Goal: Information Seeking & Learning: Learn about a topic

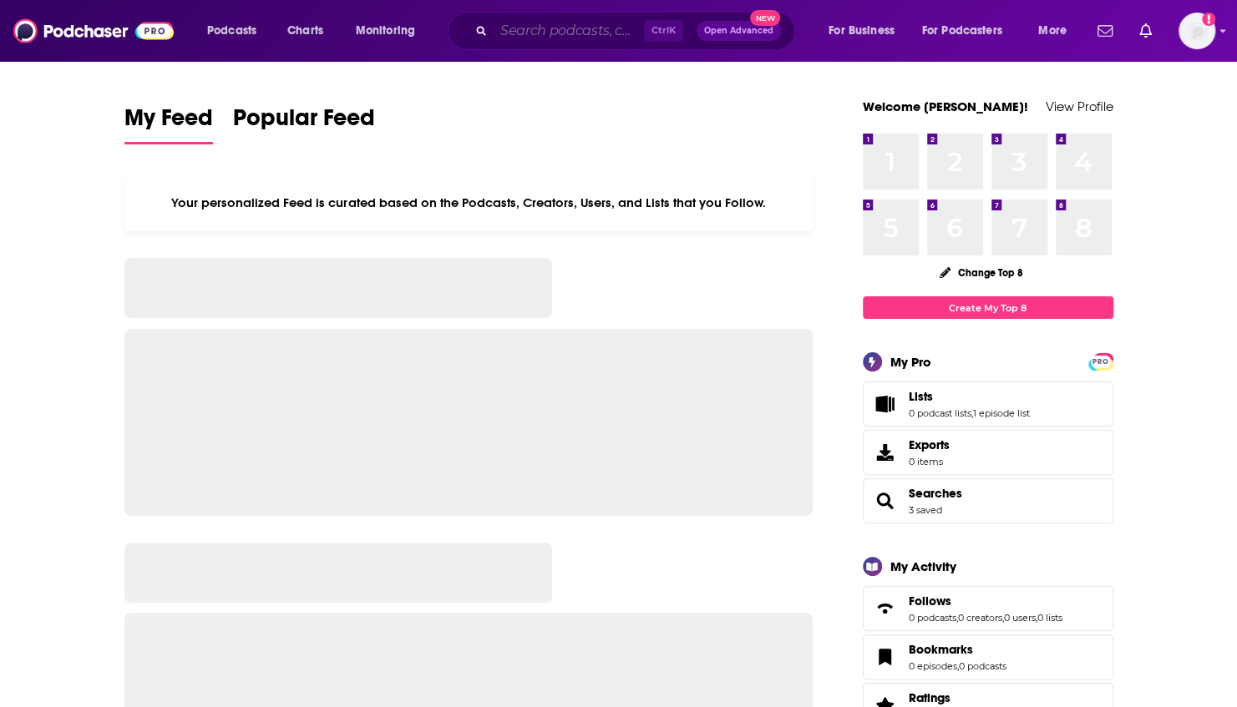
click at [511, 35] on input "Search podcasts, credits, & more..." at bounding box center [569, 31] width 150 height 27
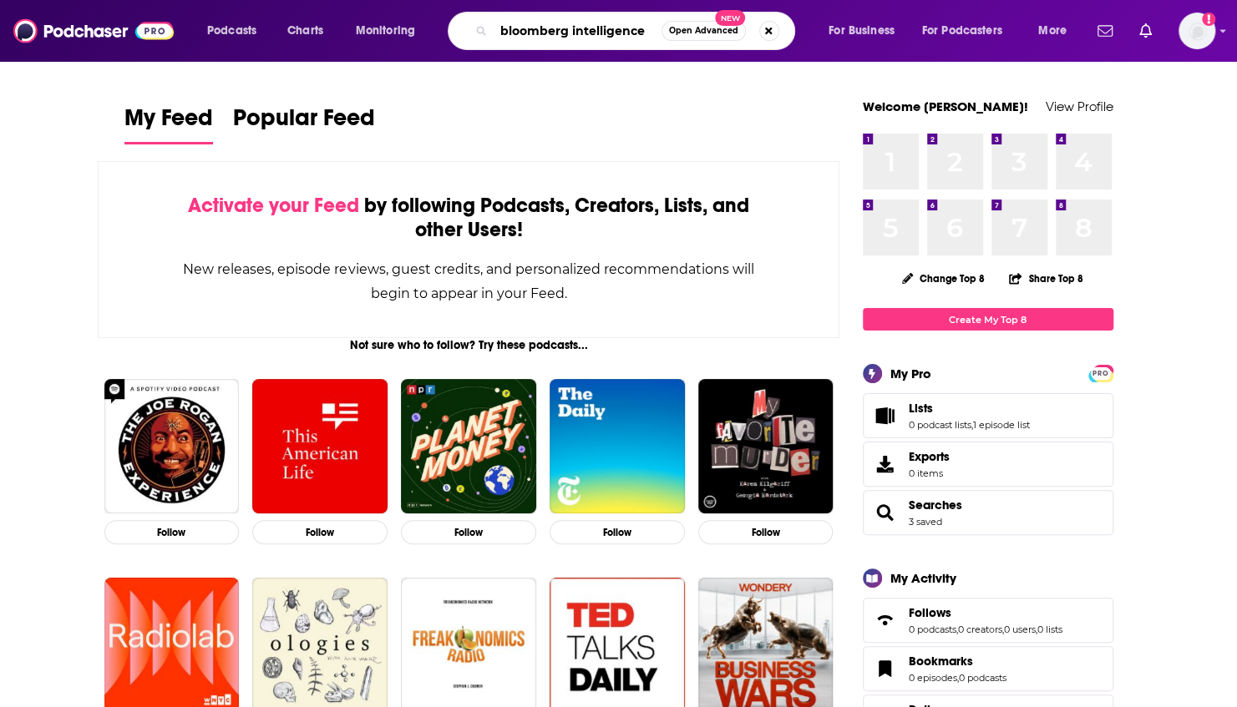
type input "bloomberg intelligence"
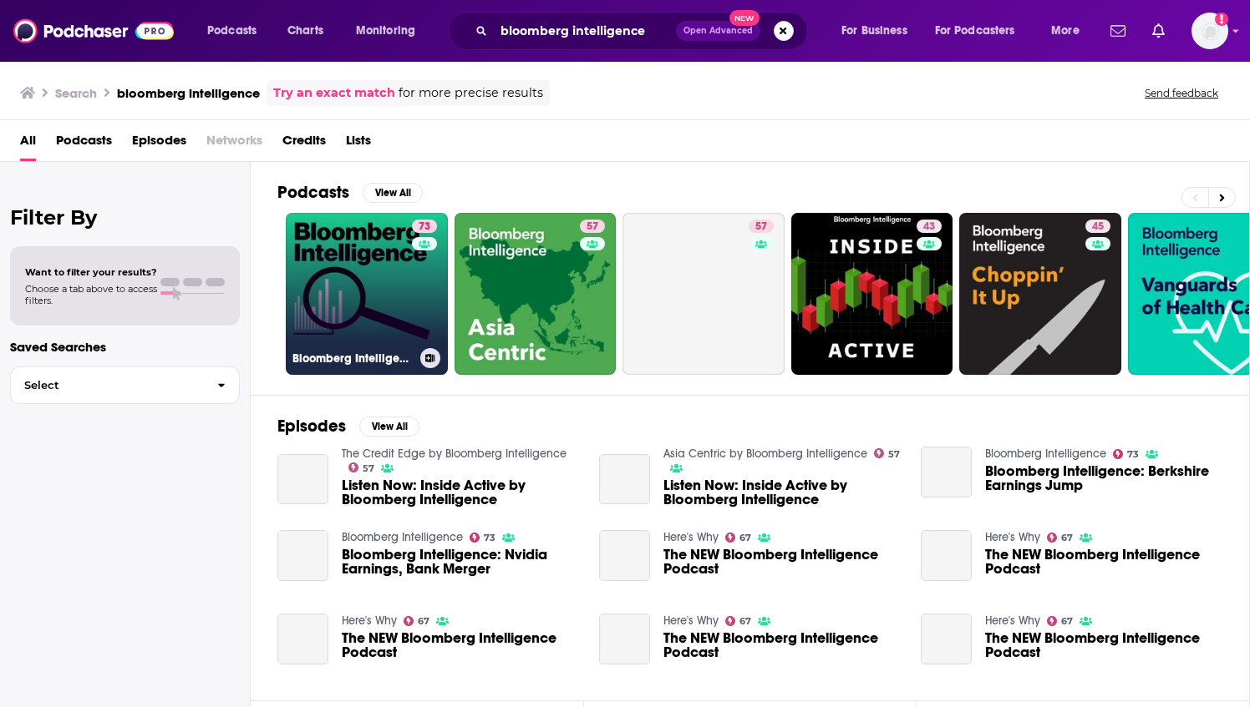
click at [353, 281] on link "73 Bloomberg Intelligence" at bounding box center [367, 294] width 162 height 162
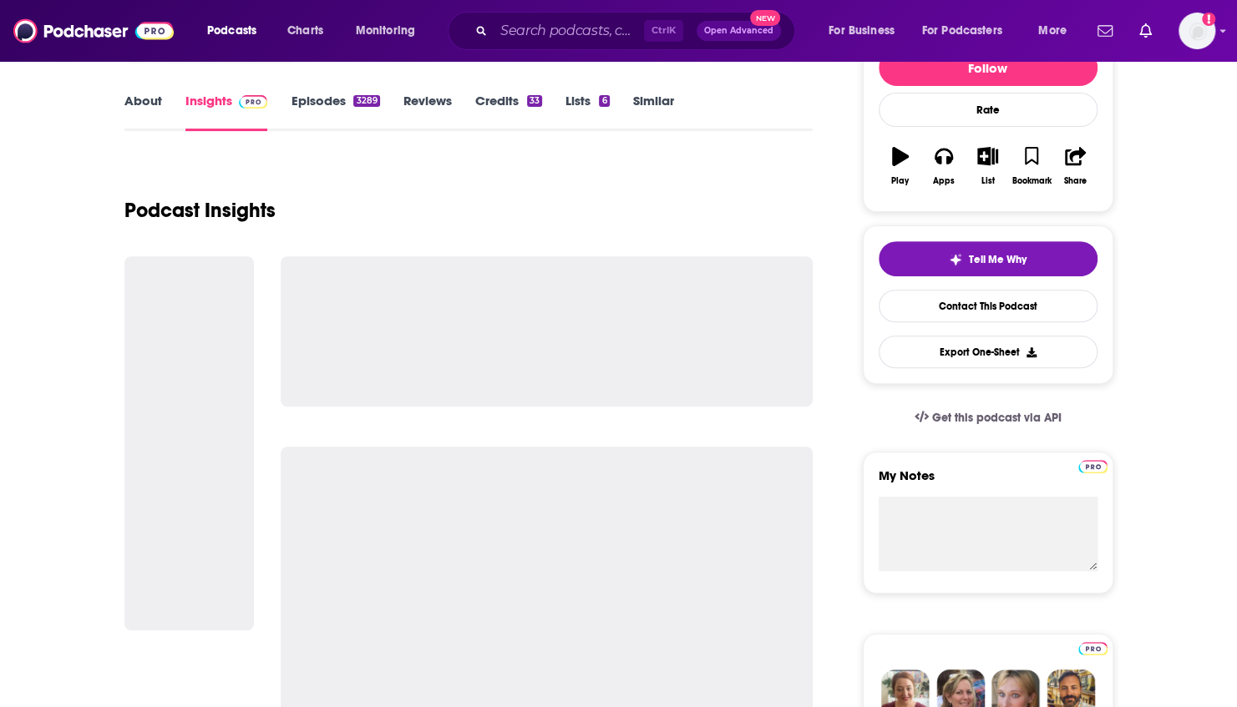
scroll to position [251, 0]
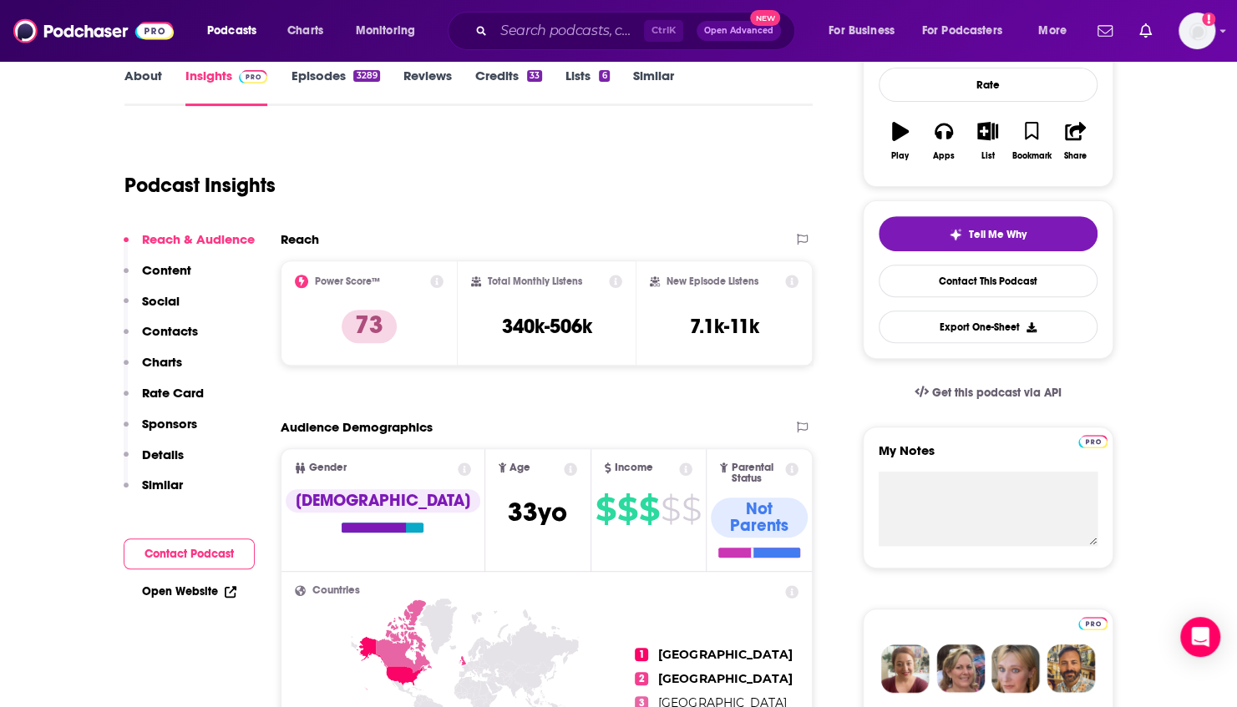
click at [763, 139] on div "Podcast Insights" at bounding box center [462, 175] width 676 height 85
